Goal: Information Seeking & Learning: Learn about a topic

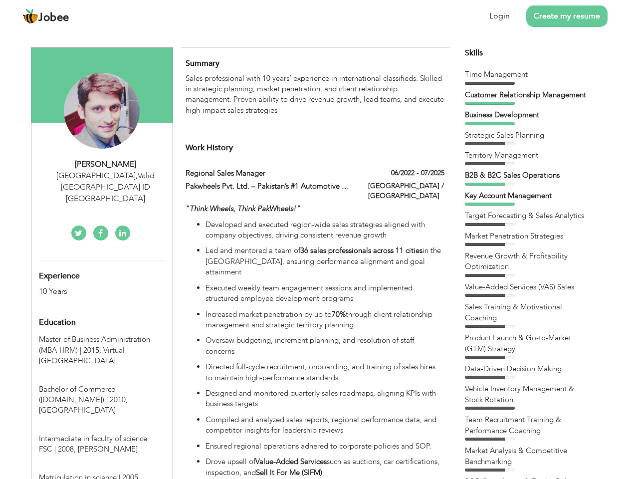
click at [102, 175] on div "[GEOGRAPHIC_DATA] , Valid [GEOGRAPHIC_DATA] ID [GEOGRAPHIC_DATA]" at bounding box center [106, 187] width 134 height 34
click at [106, 164] on div "[PERSON_NAME]" at bounding box center [106, 164] width 134 height 11
click at [106, 175] on div "[GEOGRAPHIC_DATA] , Valid [GEOGRAPHIC_DATA] ID [GEOGRAPHIC_DATA]" at bounding box center [106, 187] width 134 height 34
click at [102, 261] on div "Experience 10 Years" at bounding box center [90, 279] width 118 height 36
click at [90, 286] on div "10 Years" at bounding box center [90, 291] width 103 height 11
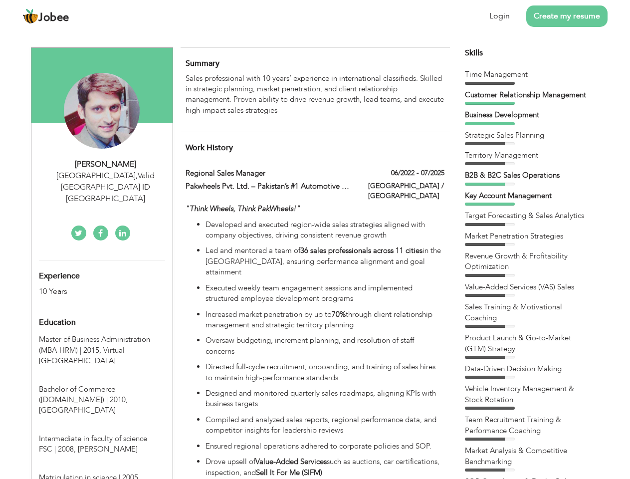
click at [102, 312] on div "Education" at bounding box center [90, 322] width 118 height 20
click at [102, 334] on span "Master of Business Administration (MBA-HRM) | 2015," at bounding box center [94, 344] width 111 height 20
click at [102, 384] on span "Bachelor of Commerce ([DOMAIN_NAME]) | 2010," at bounding box center [83, 394] width 89 height 20
click at [102, 433] on span "Intermediate in faculty of science FSC | 2008," at bounding box center [93, 443] width 108 height 20
click at [102, 472] on span "Matriculation in science | 2005," at bounding box center [89, 477] width 101 height 10
